Goal: Find specific page/section: Find specific page/section

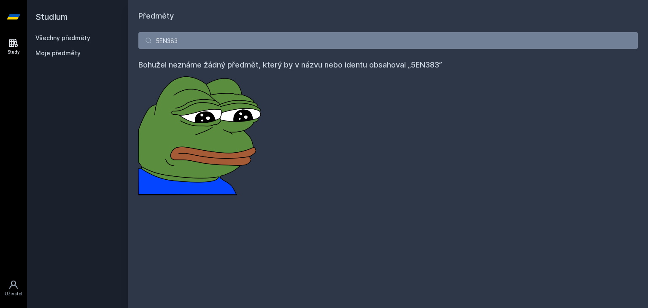
click at [105, 41] on div "Studium Všechny předměty Moje předměty Předměty 5EN383 Bohužel neznáme žádný př…" at bounding box center [337, 154] width 621 height 308
click at [163, 41] on input "3LG526" at bounding box center [388, 40] width 500 height 17
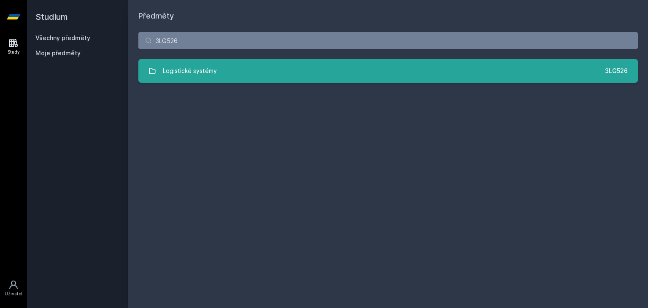
type input "3LG526"
click at [196, 74] on div "Logistické systémy" at bounding box center [190, 70] width 54 height 17
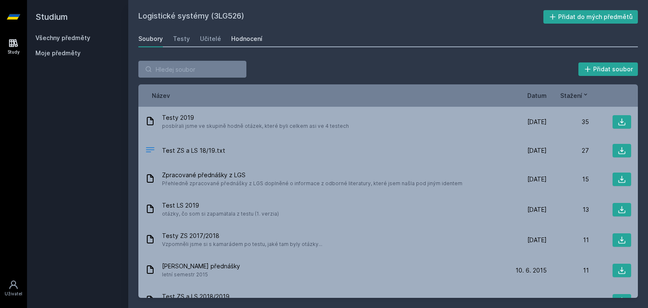
click at [238, 44] on link "Hodnocení" at bounding box center [246, 38] width 31 height 17
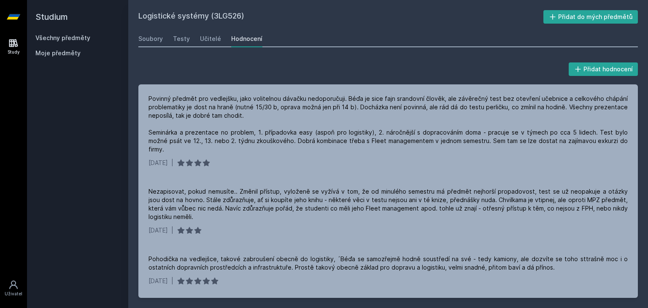
click at [9, 36] on link "Study" at bounding box center [14, 47] width 24 height 26
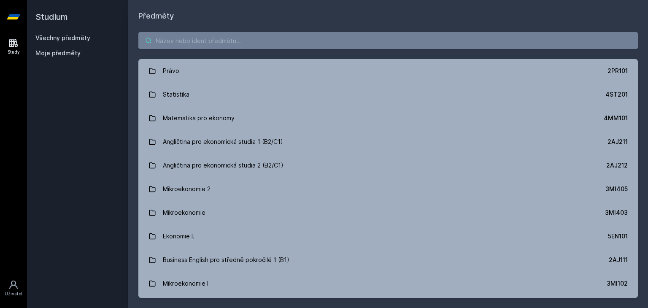
click at [246, 37] on input "search" at bounding box center [388, 40] width 500 height 17
paste input "3PS438"
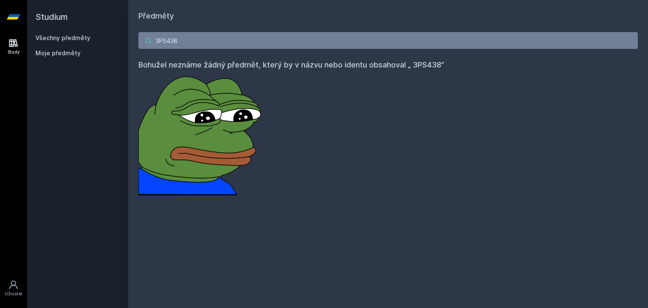
click at [155, 43] on input "3PS438" at bounding box center [388, 40] width 500 height 17
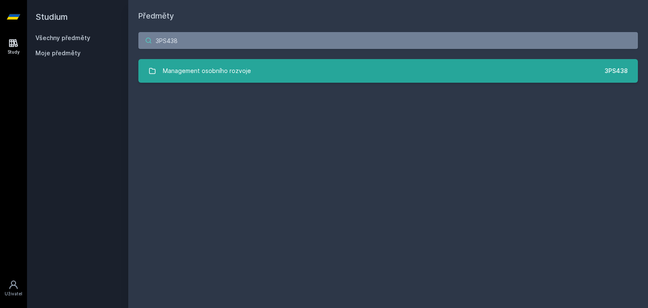
type input "3PS438"
click at [191, 69] on div "Management osobního rozvoje" at bounding box center [207, 70] width 88 height 17
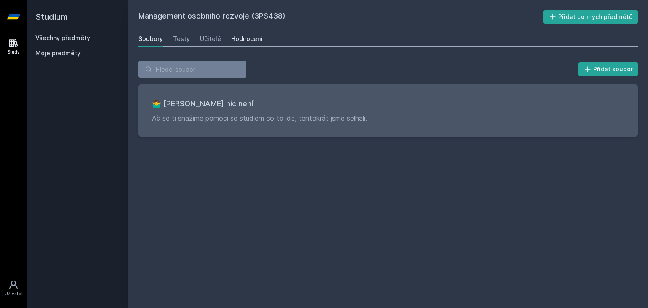
click at [233, 33] on link "Hodnocení" at bounding box center [246, 38] width 31 height 17
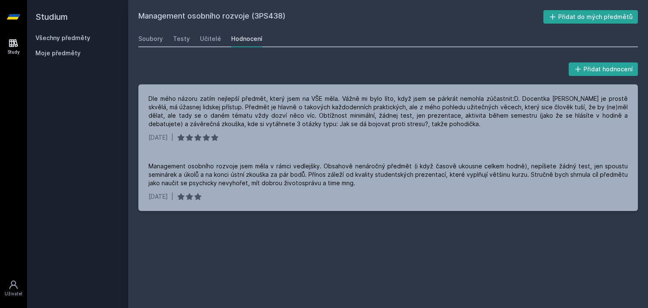
click at [1, 50] on div "Study [GEOGRAPHIC_DATA]" at bounding box center [13, 171] width 27 height 274
click at [5, 49] on link "Study" at bounding box center [14, 47] width 24 height 26
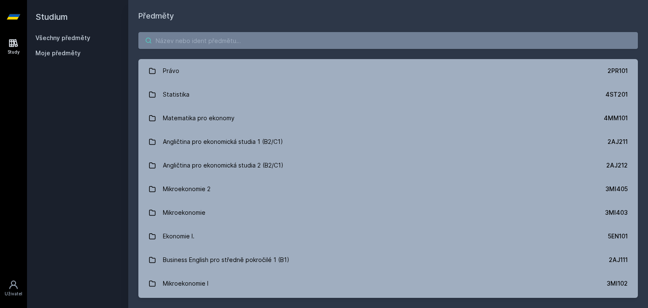
click at [213, 43] on input "search" at bounding box center [388, 40] width 500 height 17
paste input "3MA414"
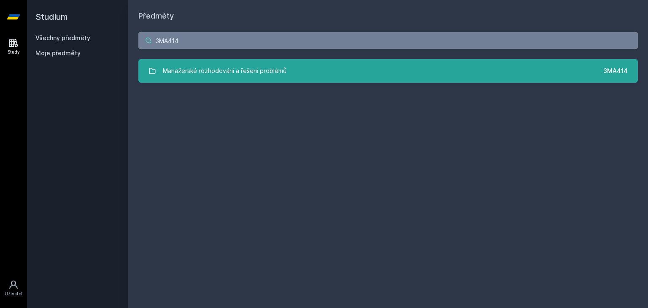
type input "3MA414"
click at [194, 76] on div "Manažerské rozhodování a řešení problémů" at bounding box center [225, 70] width 124 height 17
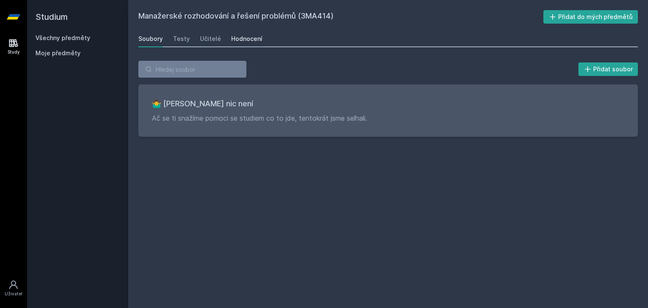
click at [238, 42] on div "Hodnocení" at bounding box center [246, 39] width 31 height 8
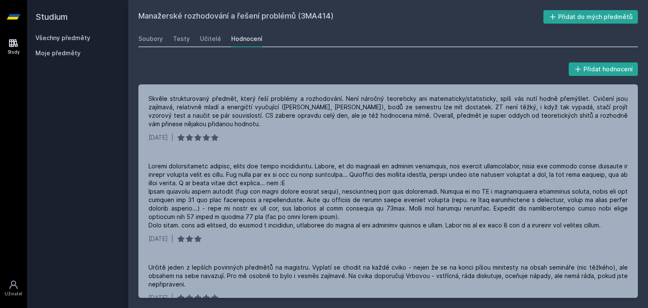
click at [15, 49] on div "Study" at bounding box center [14, 52] width 12 height 6
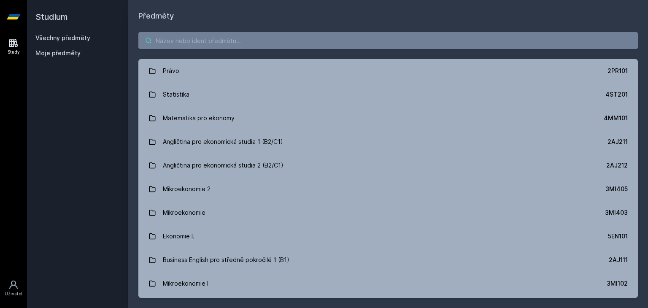
click at [213, 41] on input "search" at bounding box center [388, 40] width 500 height 17
paste input "1BP428"
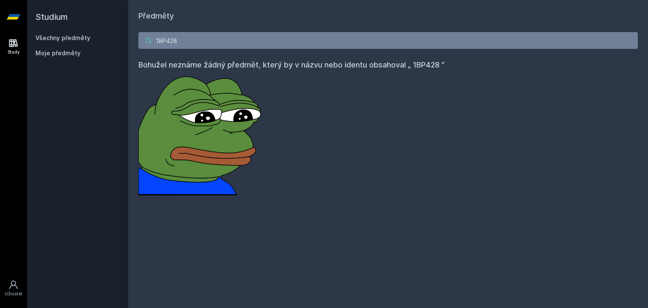
click at [160, 39] on input "1BP428" at bounding box center [388, 40] width 500 height 17
drag, startPoint x: 184, startPoint y: 35, endPoint x: 56, endPoint y: 32, distance: 127.9
click at [56, 32] on div "Studium Všechny předměty Moje předměty Předměty 1BP428 Bohužel neznáme žádný př…" at bounding box center [337, 154] width 621 height 308
paste input "3LG423"
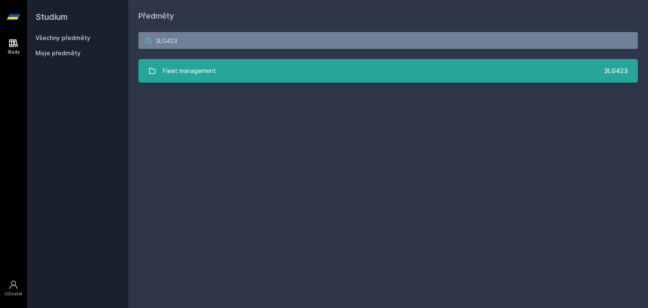
type input "3LG423"
click at [223, 62] on link "Fleet management 3LG423" at bounding box center [388, 71] width 500 height 24
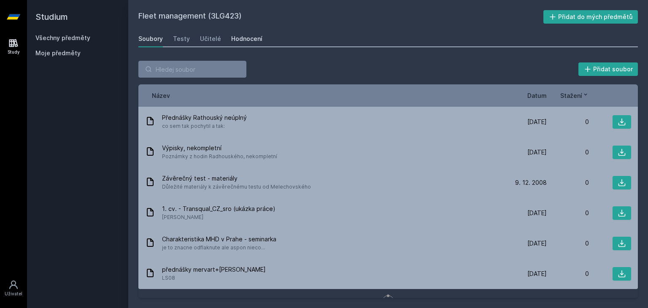
click at [247, 43] on link "Hodnocení" at bounding box center [246, 38] width 31 height 17
click at [12, 41] on icon at bounding box center [13, 43] width 9 height 8
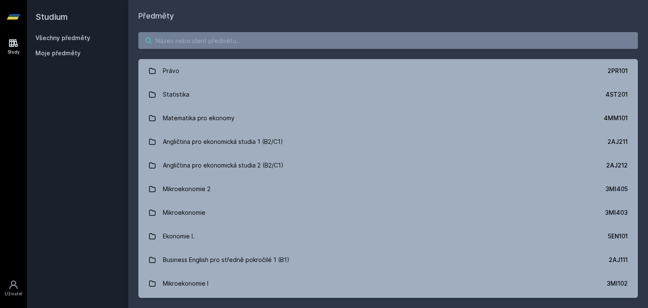
click at [226, 40] on input "search" at bounding box center [388, 40] width 500 height 17
paste input "1BP411"
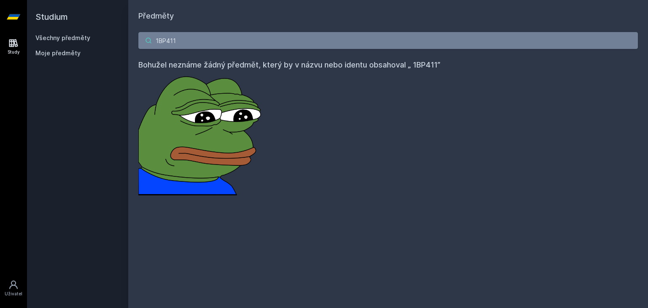
click at [160, 40] on input "1BP411" at bounding box center [388, 40] width 500 height 17
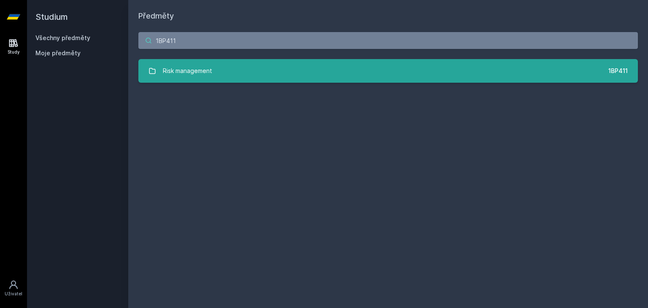
type input "1BP411"
click at [191, 68] on div "Risk management" at bounding box center [187, 70] width 49 height 17
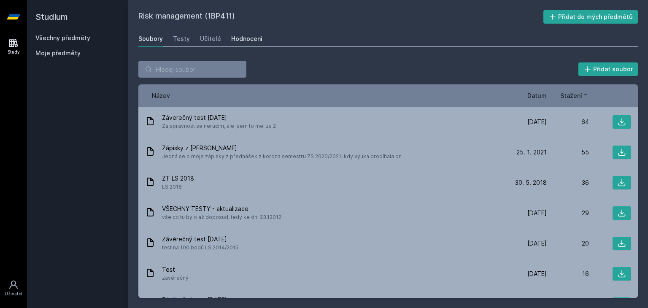
click at [242, 35] on div "Hodnocení" at bounding box center [246, 39] width 31 height 8
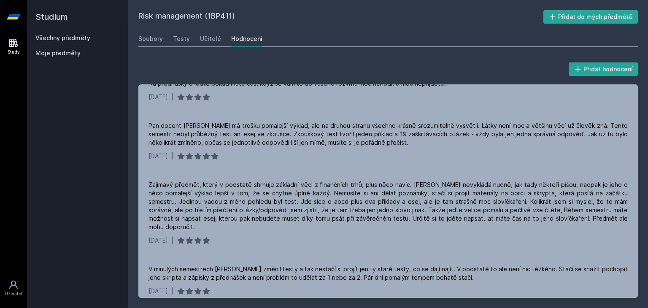
scroll to position [131, 0]
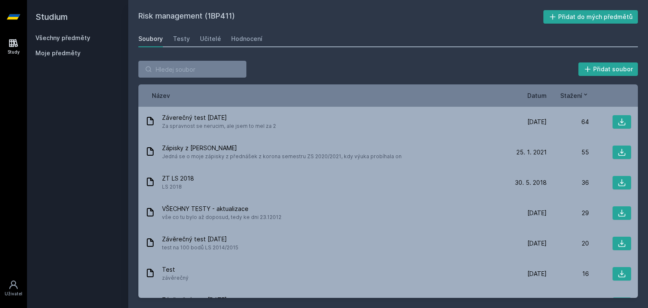
click at [13, 35] on link "Study" at bounding box center [14, 47] width 24 height 26
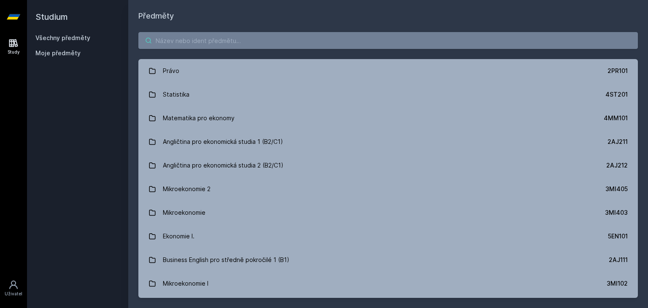
click at [229, 44] on input "search" at bounding box center [388, 40] width 500 height 17
paste input "1FP432"
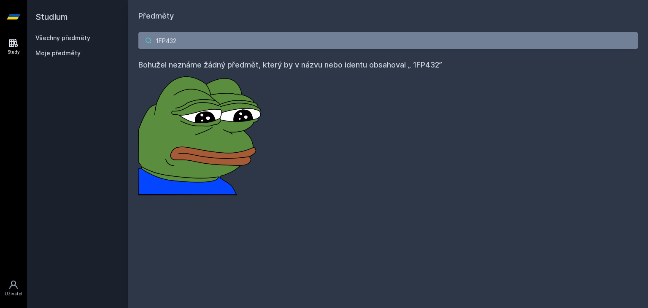
click at [160, 42] on input "1FP432" at bounding box center [388, 40] width 500 height 17
drag, startPoint x: 204, startPoint y: 41, endPoint x: 44, endPoint y: 36, distance: 160.4
click at [44, 36] on div "Studium Všechny předměty Moje předměty Předměty 1FP432 Bohužel neznáme žádný př…" at bounding box center [337, 154] width 621 height 308
paste input "BP430"
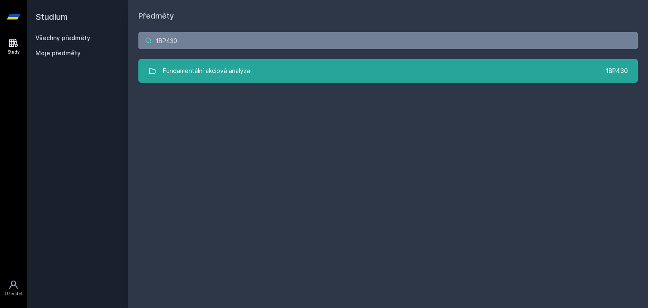
type input "1BP430"
click at [224, 71] on div "Fundamentální akciová analýza" at bounding box center [206, 70] width 87 height 17
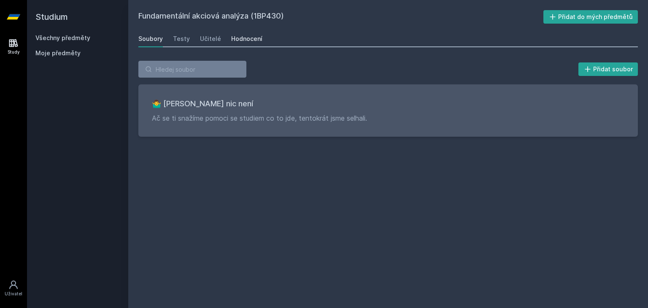
click at [245, 34] on link "Hodnocení" at bounding box center [246, 38] width 31 height 17
